Goal: Find contact information: Find contact information

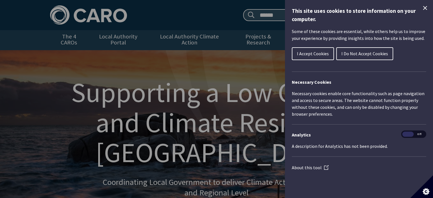
click at [309, 53] on span "I Accept Cookies" at bounding box center [313, 54] width 32 height 6
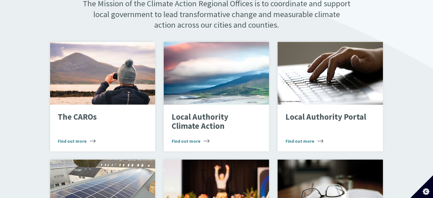
scroll to position [365, 0]
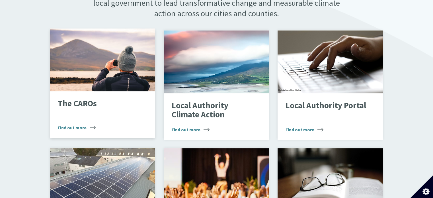
click at [82, 112] on div "The CAROs Find out more" at bounding box center [102, 114] width 105 height 47
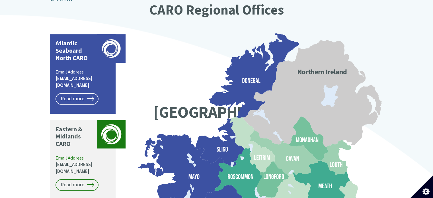
scroll to position [456, 0]
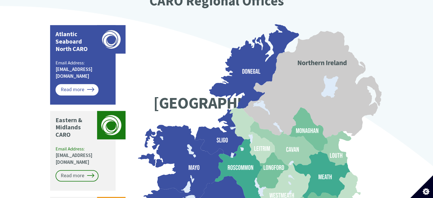
click at [88, 84] on link "Read more" at bounding box center [77, 89] width 43 height 11
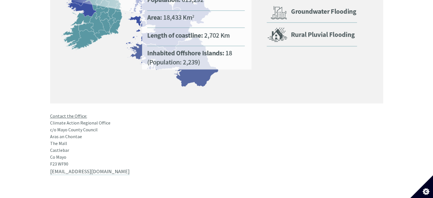
scroll to position [478, 0]
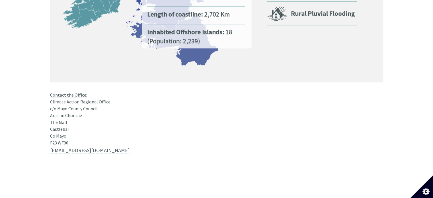
drag, startPoint x: 50, startPoint y: 86, endPoint x: 112, endPoint y: 86, distance: 61.5
click at [112, 86] on div "Contact the Office: Climate Action Regional Office c/o Mayo County Council Aras…" at bounding box center [216, 21] width 333 height 250
copy div "Climate Action Regional Office"
